Goal: Entertainment & Leisure: Consume media (video, audio)

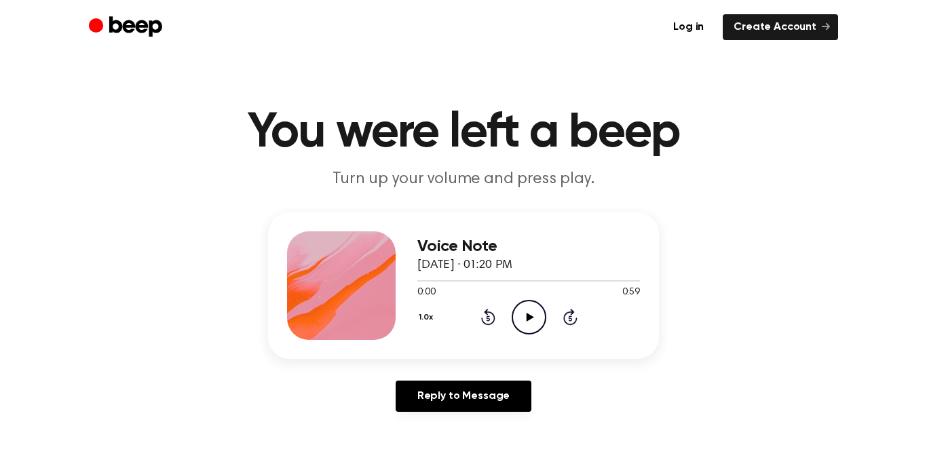
click at [530, 324] on icon "Play Audio" at bounding box center [529, 317] width 35 height 35
click at [543, 314] on icon "Pause Audio" at bounding box center [529, 317] width 35 height 35
drag, startPoint x: 450, startPoint y: 279, endPoint x: 407, endPoint y: 276, distance: 43.6
click at [407, 276] on div "Voice Note August 17, 2024 · 01:20 PM 0:08 0:59 Your browser does not support t…" at bounding box center [463, 285] width 391 height 147
click at [451, 280] on div at bounding box center [528, 280] width 223 height 1
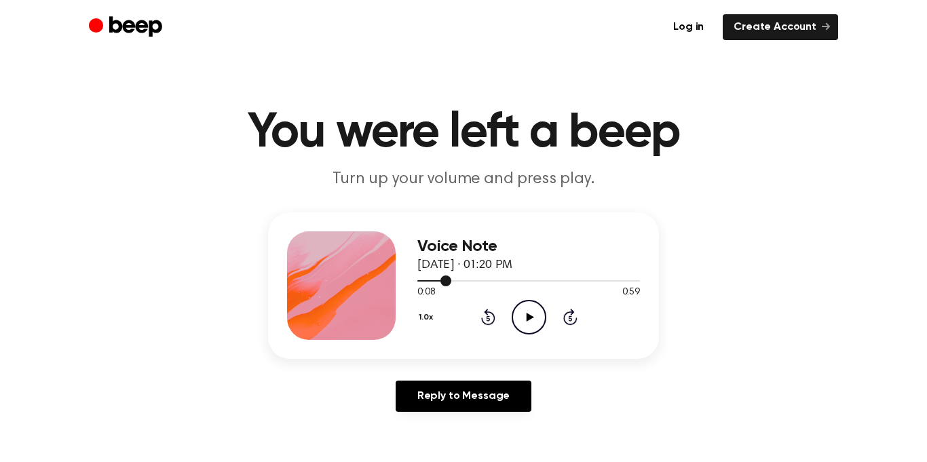
click at [444, 280] on span at bounding box center [446, 281] width 11 height 11
click at [442, 280] on span at bounding box center [438, 281] width 11 height 11
click at [427, 277] on div at bounding box center [528, 280] width 223 height 11
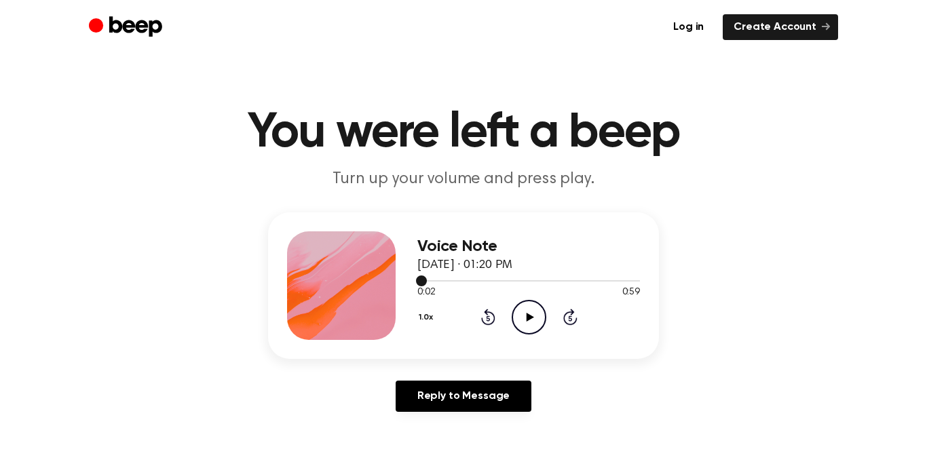
click at [417, 276] on span at bounding box center [421, 281] width 11 height 11
click at [417, 276] on div at bounding box center [528, 280] width 223 height 11
click at [529, 322] on icon "Play Audio" at bounding box center [529, 317] width 35 height 35
click at [425, 313] on button "1.0x" at bounding box center [427, 317] width 21 height 23
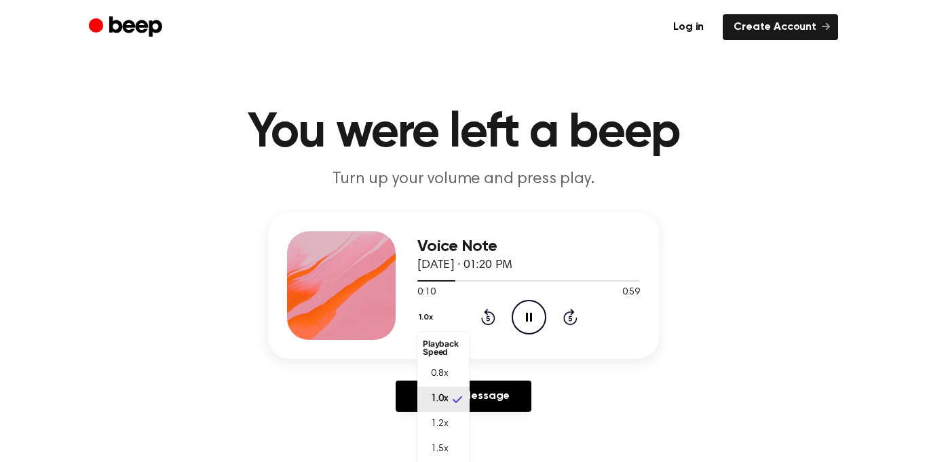
click at [426, 314] on button "1.0x" at bounding box center [427, 317] width 21 height 23
click at [423, 314] on button "1.0x" at bounding box center [427, 317] width 21 height 23
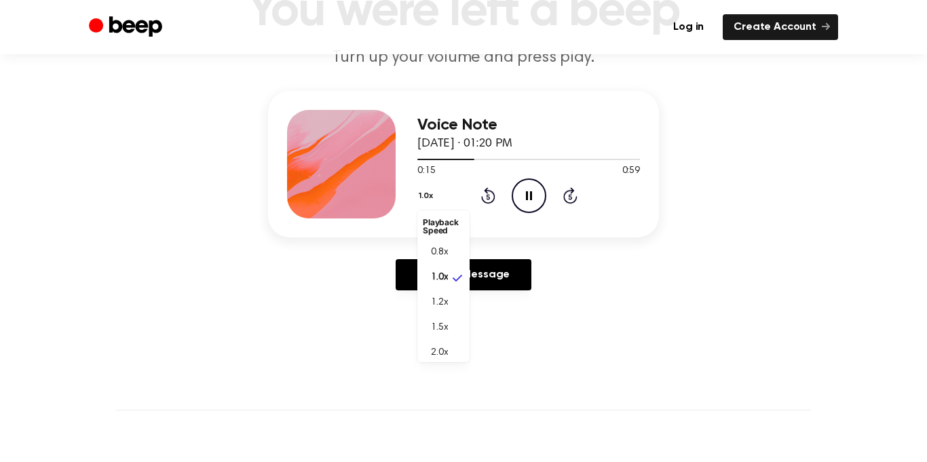
scroll to position [134, 0]
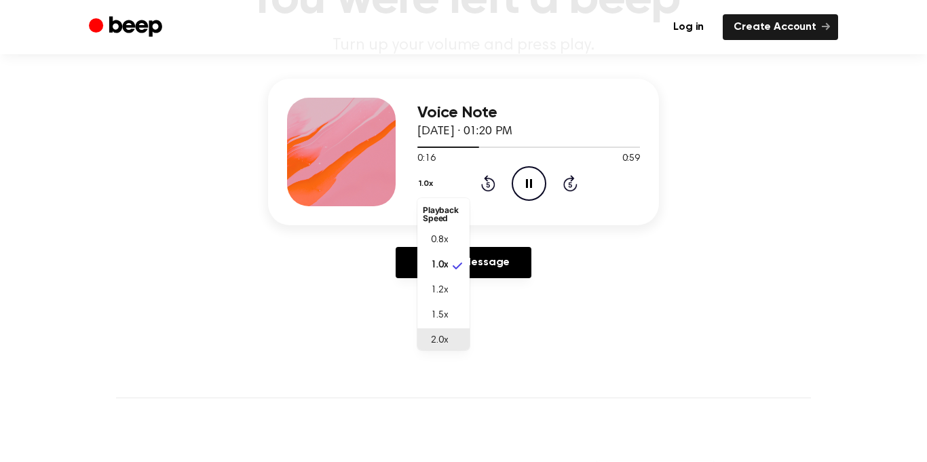
click at [441, 345] on li "2.0x" at bounding box center [443, 341] width 52 height 25
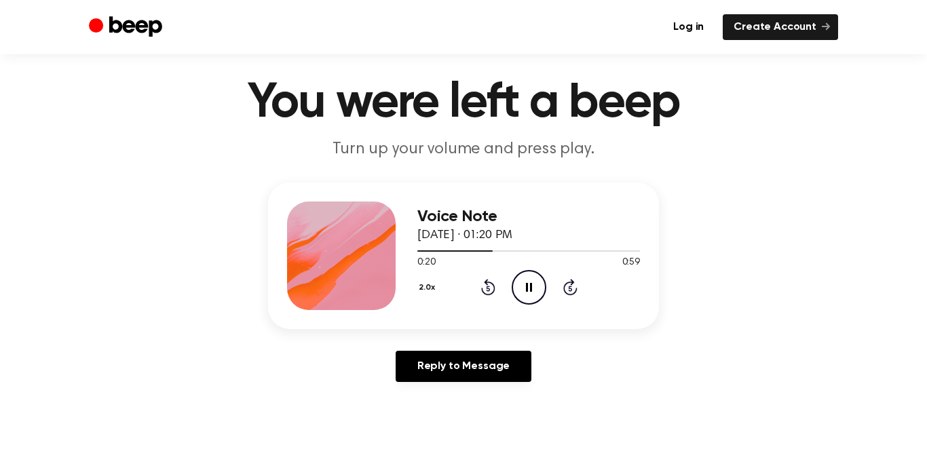
scroll to position [28, 0]
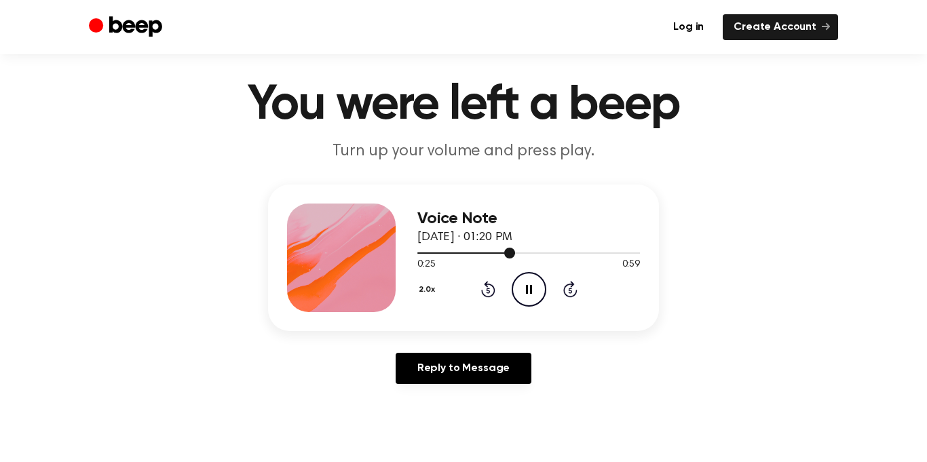
click at [417, 254] on div at bounding box center [528, 252] width 223 height 11
click at [416, 253] on span at bounding box center [418, 253] width 11 height 11
click at [415, 252] on span at bounding box center [412, 253] width 11 height 11
click at [416, 253] on span at bounding box center [418, 253] width 11 height 11
click at [416, 253] on span at bounding box center [412, 253] width 11 height 11
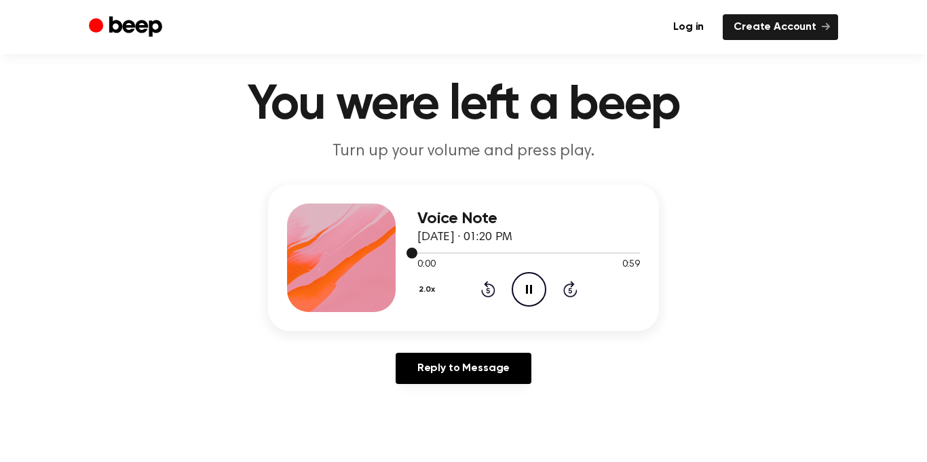
click at [416, 253] on span at bounding box center [412, 253] width 11 height 11
click at [417, 253] on span at bounding box center [412, 253] width 11 height 11
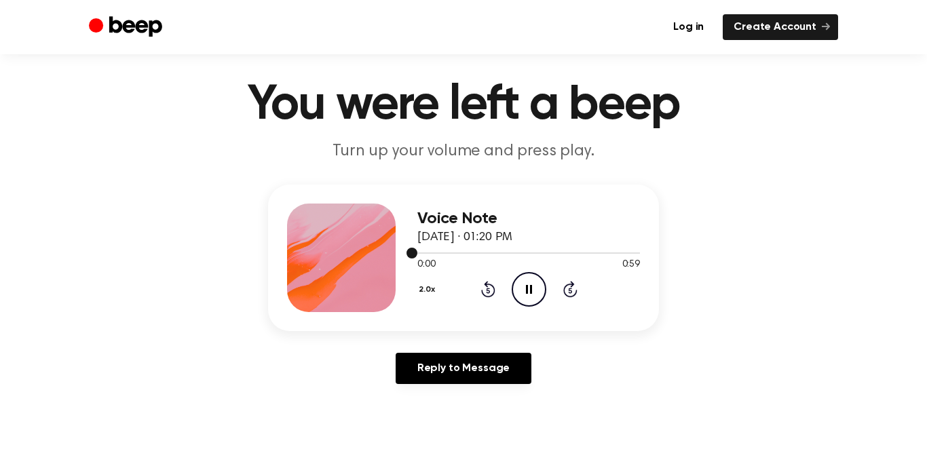
click at [417, 253] on span at bounding box center [412, 253] width 11 height 11
click at [416, 252] on span at bounding box center [414, 253] width 11 height 11
click at [416, 252] on span at bounding box center [412, 253] width 11 height 11
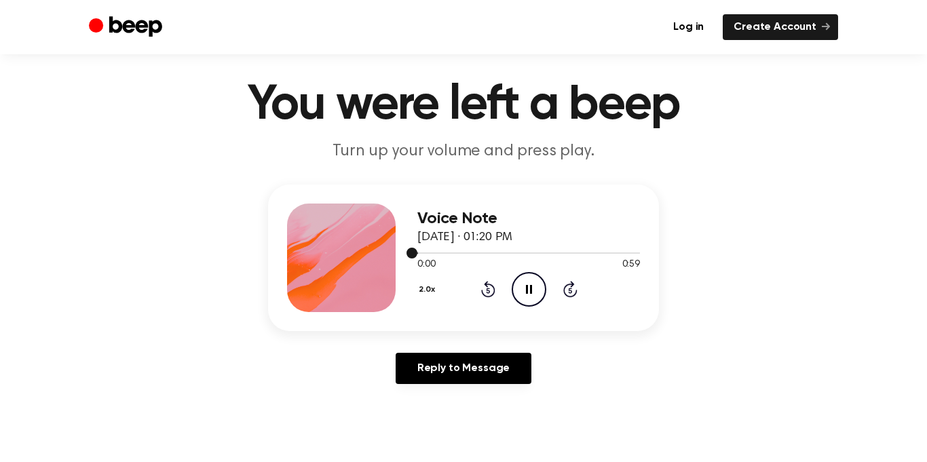
click at [416, 252] on span at bounding box center [412, 253] width 11 height 11
click at [415, 242] on div "Voice Note August 17, 2024 · 01:20 PM 0:00 0:59 Your browser does not support t…" at bounding box center [463, 258] width 391 height 147
drag, startPoint x: 473, startPoint y: 252, endPoint x: 380, endPoint y: 267, distance: 94.3
click at [380, 267] on div "Voice Note August 17, 2024 · 01:20 PM 0:17 0:59 Your browser does not support t…" at bounding box center [463, 258] width 391 height 147
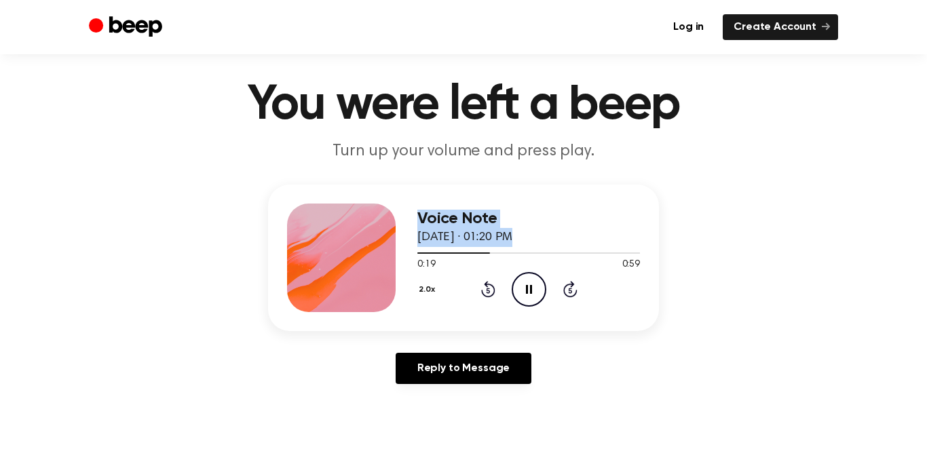
click at [426, 244] on div "Voice Note August 17, 2024 · 01:20 PM" at bounding box center [528, 228] width 223 height 37
click at [425, 253] on div at bounding box center [456, 253] width 79 height 1
click at [425, 253] on div at bounding box center [528, 253] width 223 height 1
click at [426, 248] on div at bounding box center [528, 252] width 223 height 11
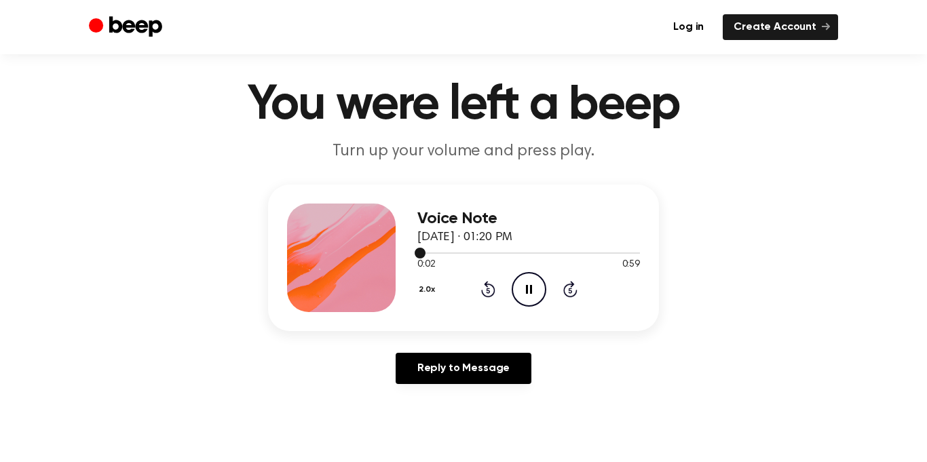
click at [426, 248] on div at bounding box center [528, 252] width 223 height 11
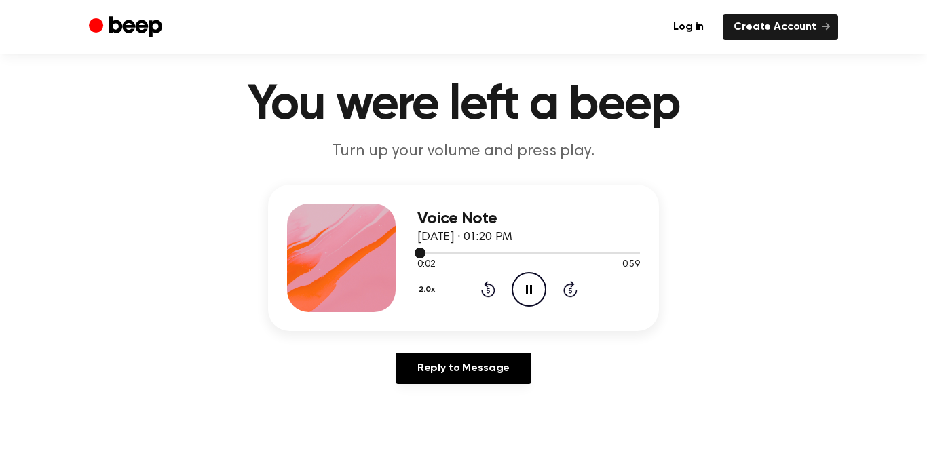
click at [426, 248] on div at bounding box center [528, 252] width 223 height 11
click at [426, 287] on button "2.0x" at bounding box center [428, 289] width 23 height 23
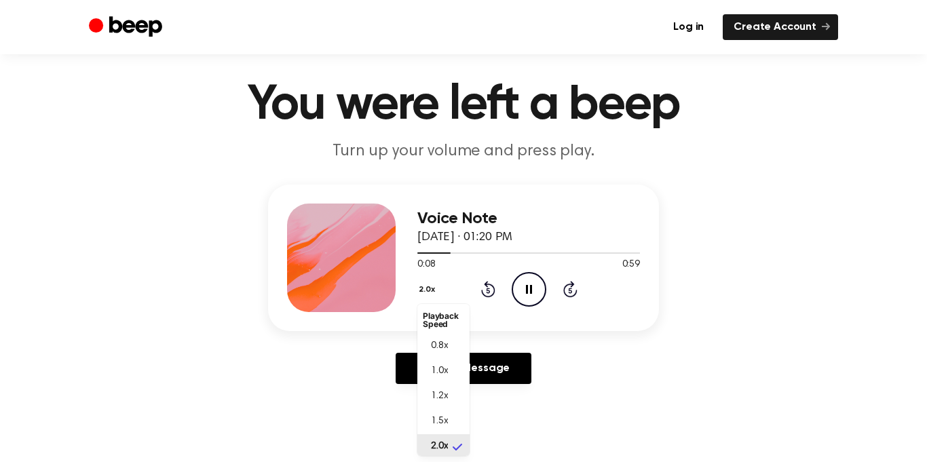
scroll to position [3, 0]
click at [446, 369] on span "1.0x" at bounding box center [439, 368] width 17 height 14
click at [426, 282] on button "1.0x" at bounding box center [427, 289] width 21 height 23
click at [446, 343] on span "0.8x" at bounding box center [439, 346] width 17 height 14
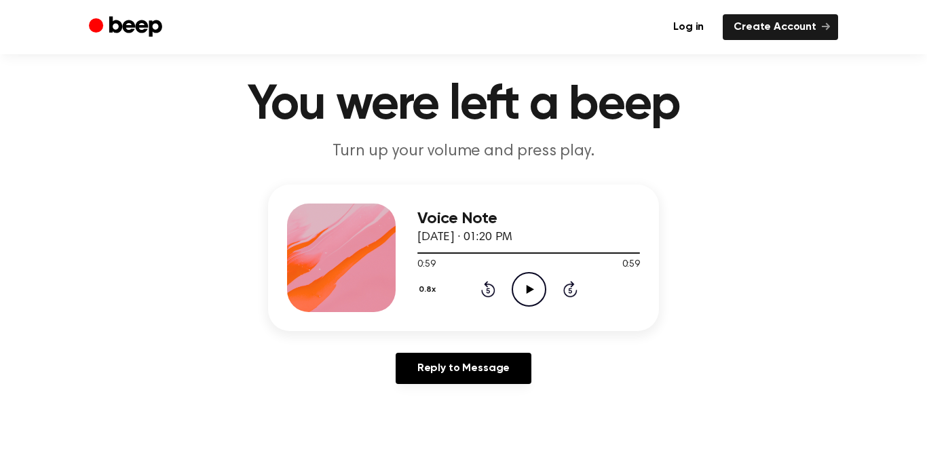
click at [526, 279] on icon "Play Audio" at bounding box center [529, 289] width 35 height 35
click at [427, 291] on button "0.8x" at bounding box center [429, 289] width 24 height 23
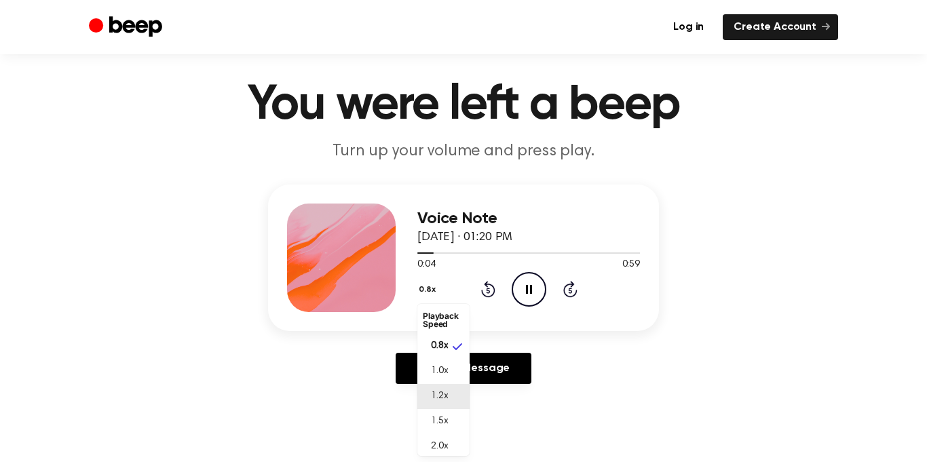
scroll to position [6, 0]
click at [438, 438] on span "2.0x" at bounding box center [439, 441] width 17 height 14
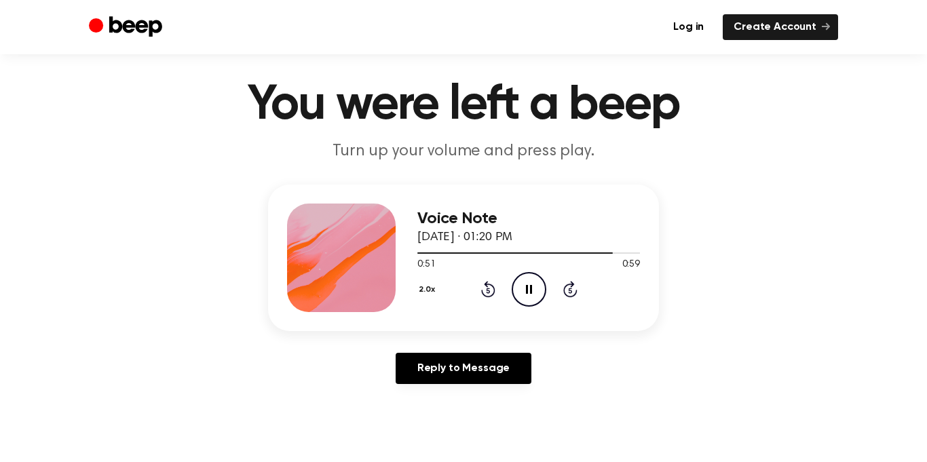
click at [523, 293] on icon "Pause Audio" at bounding box center [529, 289] width 35 height 35
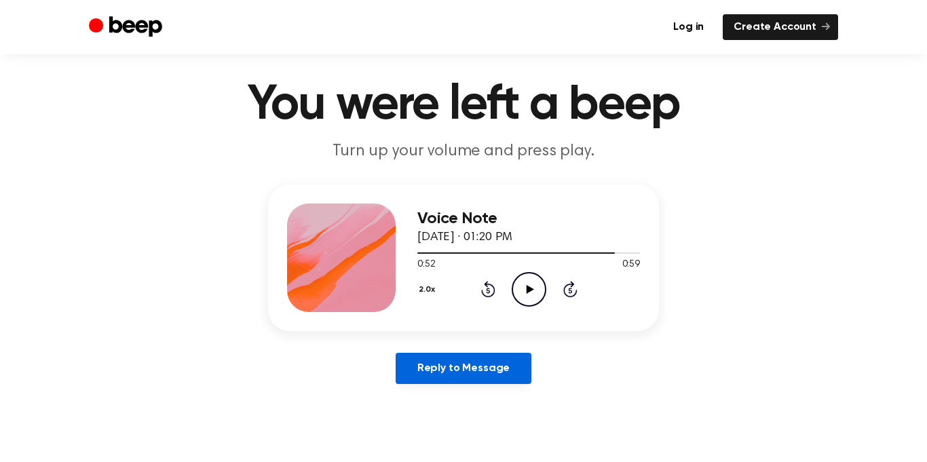
click at [480, 354] on link "Reply to Message" at bounding box center [464, 368] width 136 height 31
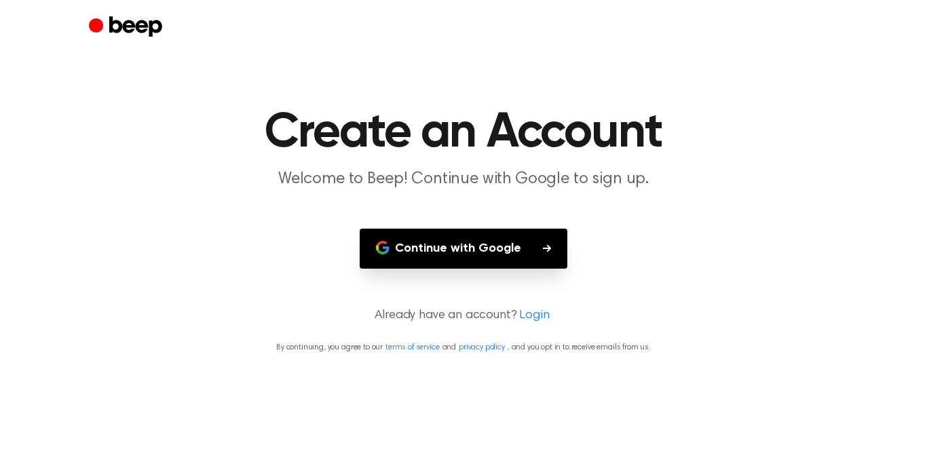
click at [478, 259] on button "Continue with Google" at bounding box center [464, 249] width 208 height 40
click at [889, 217] on main "Create an Account Welcome to Beep! Continue with Google to sign up. Continue wi…" at bounding box center [463, 231] width 927 height 462
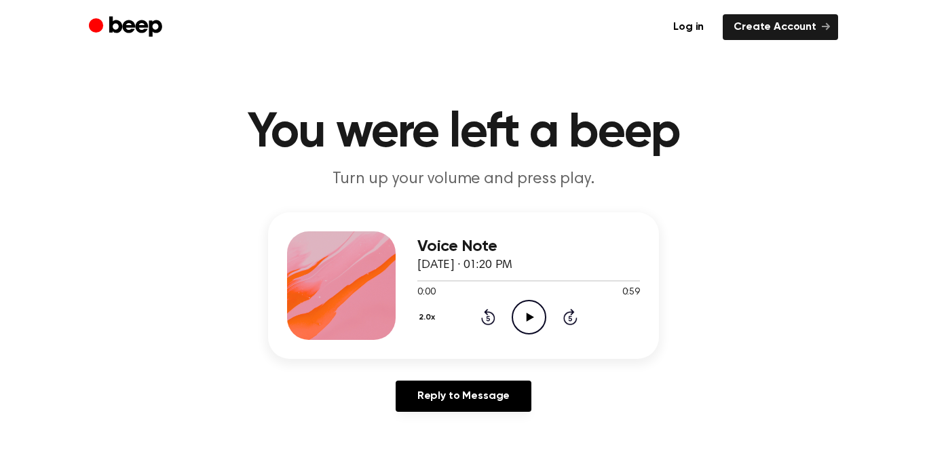
click at [527, 331] on icon "Play Audio" at bounding box center [529, 317] width 35 height 35
click at [422, 312] on button "2.0x" at bounding box center [428, 317] width 23 height 23
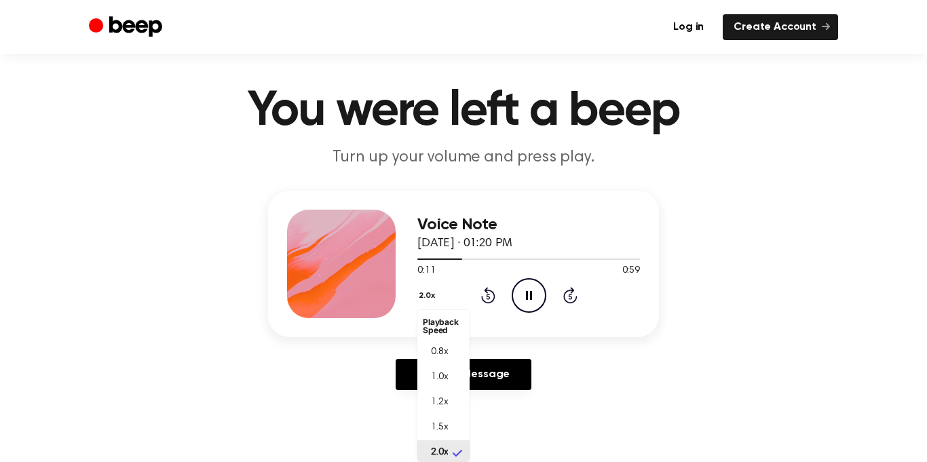
scroll to position [3, 0]
click at [452, 368] on li "1.0x" at bounding box center [443, 374] width 52 height 25
click at [430, 301] on button "1.0x" at bounding box center [427, 295] width 21 height 23
click at [438, 403] on span "1.2x" at bounding box center [439, 403] width 17 height 14
click at [533, 293] on icon "Pause Audio" at bounding box center [529, 295] width 35 height 35
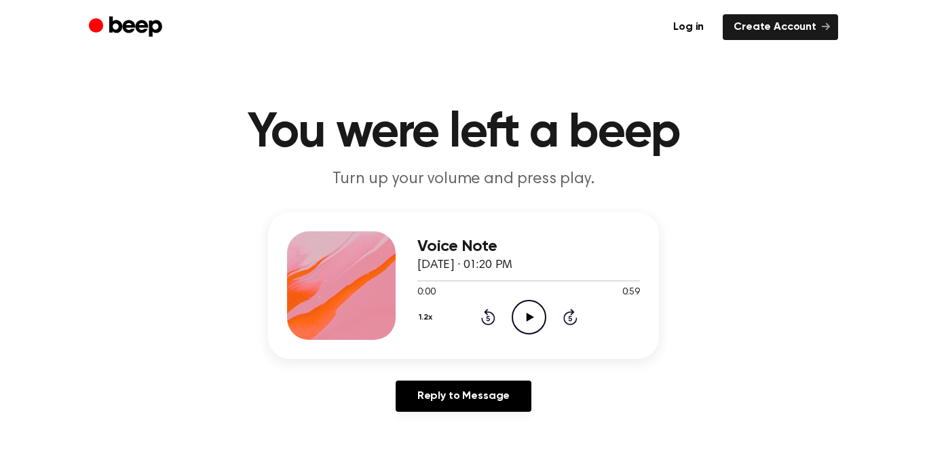
click at [523, 324] on icon "Play Audio" at bounding box center [529, 317] width 35 height 35
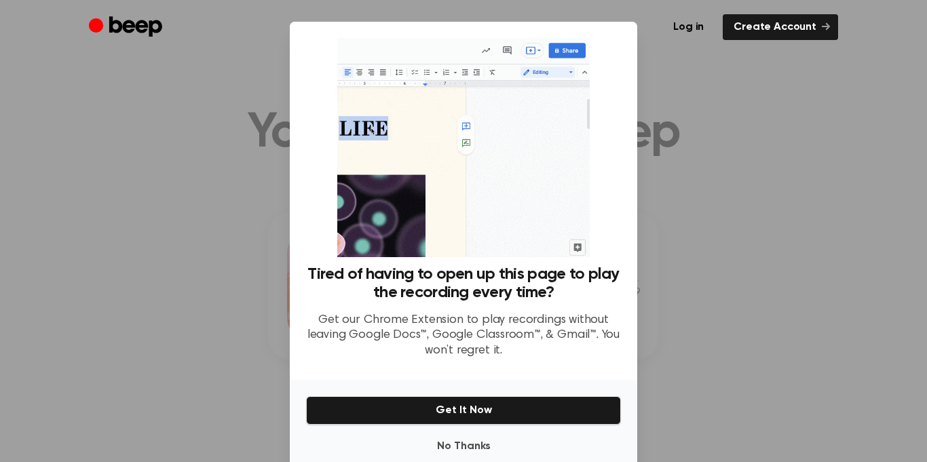
click at [669, 219] on div at bounding box center [463, 231] width 927 height 462
click at [541, 443] on button "No Thanks" at bounding box center [463, 446] width 315 height 27
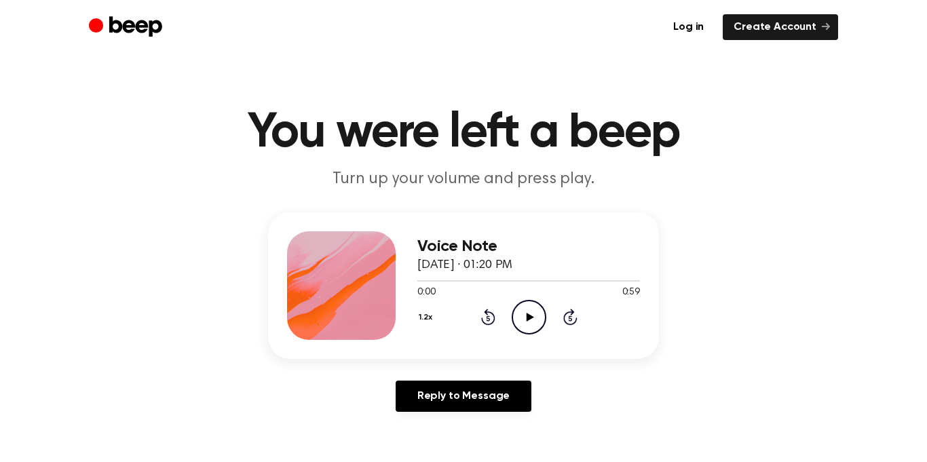
click at [540, 324] on icon "Play Audio" at bounding box center [529, 317] width 35 height 35
click at [427, 312] on button "1.2x" at bounding box center [427, 317] width 20 height 23
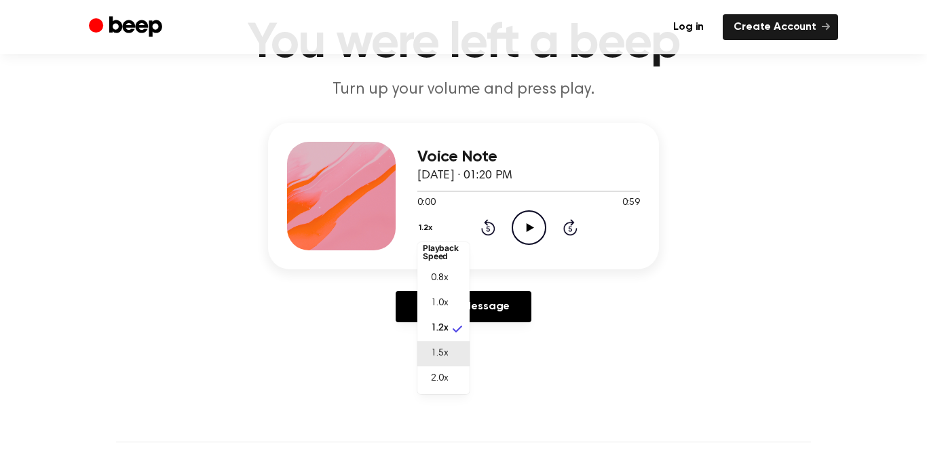
scroll to position [92, 0]
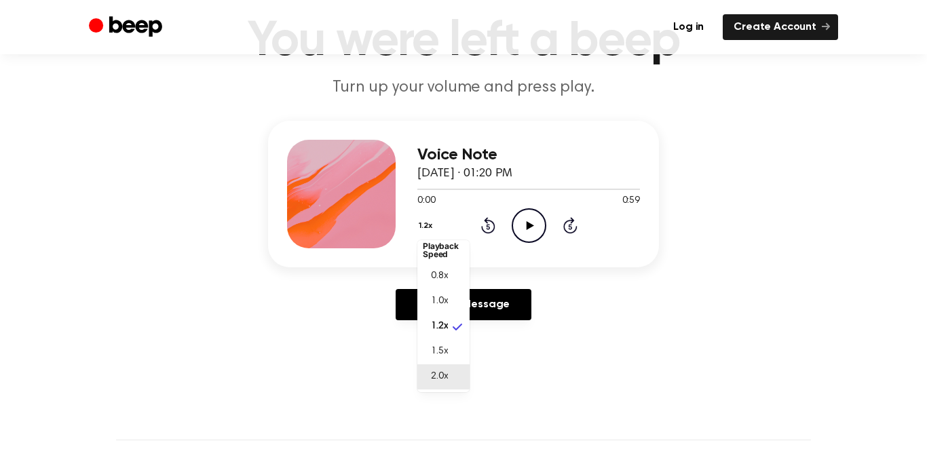
click at [450, 373] on li "2.0x" at bounding box center [443, 377] width 52 height 25
click at [542, 225] on icon "Play Audio" at bounding box center [529, 225] width 35 height 35
click at [534, 219] on icon "Pause Audio" at bounding box center [529, 225] width 35 height 35
